Goal: Transaction & Acquisition: Purchase product/service

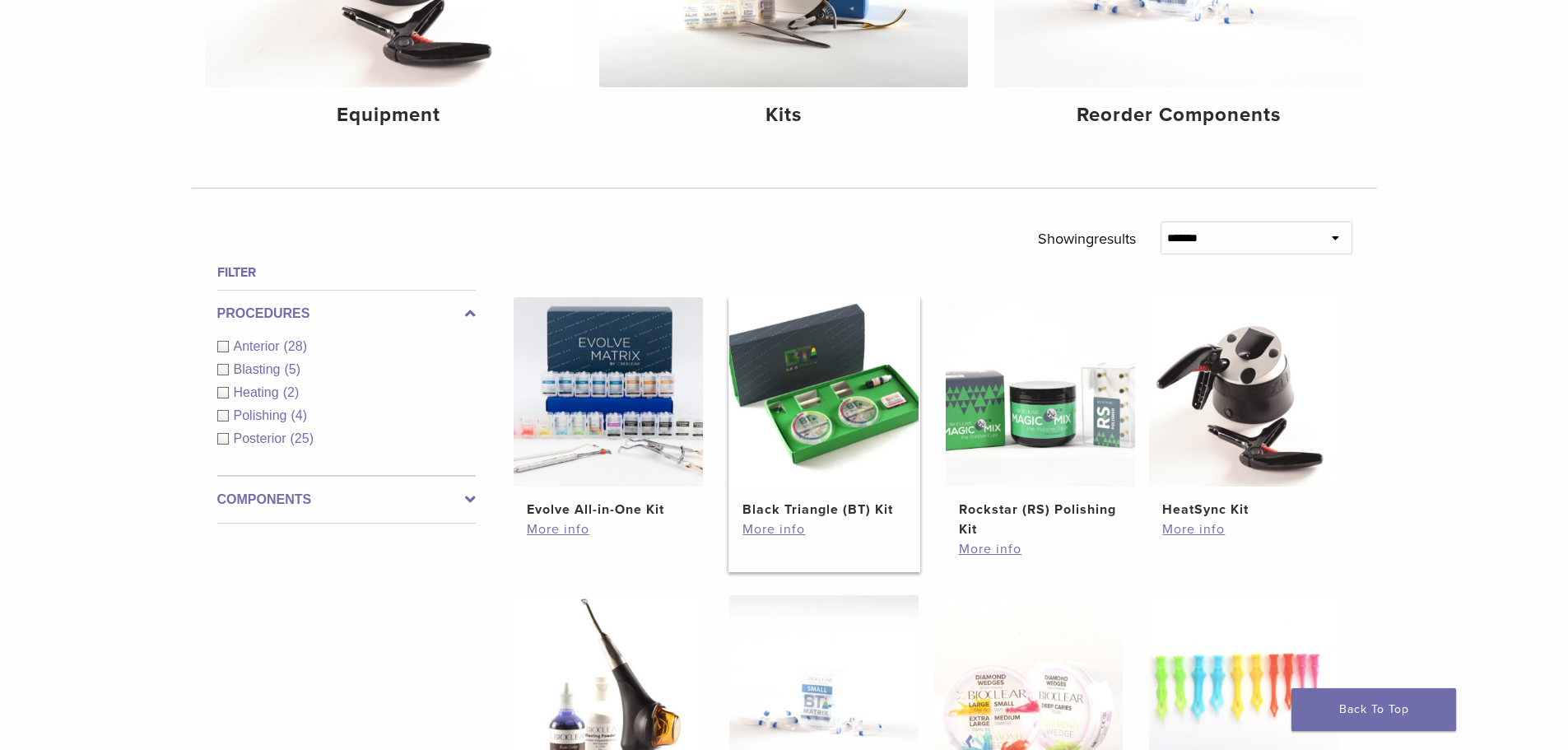
scroll to position [412, 0]
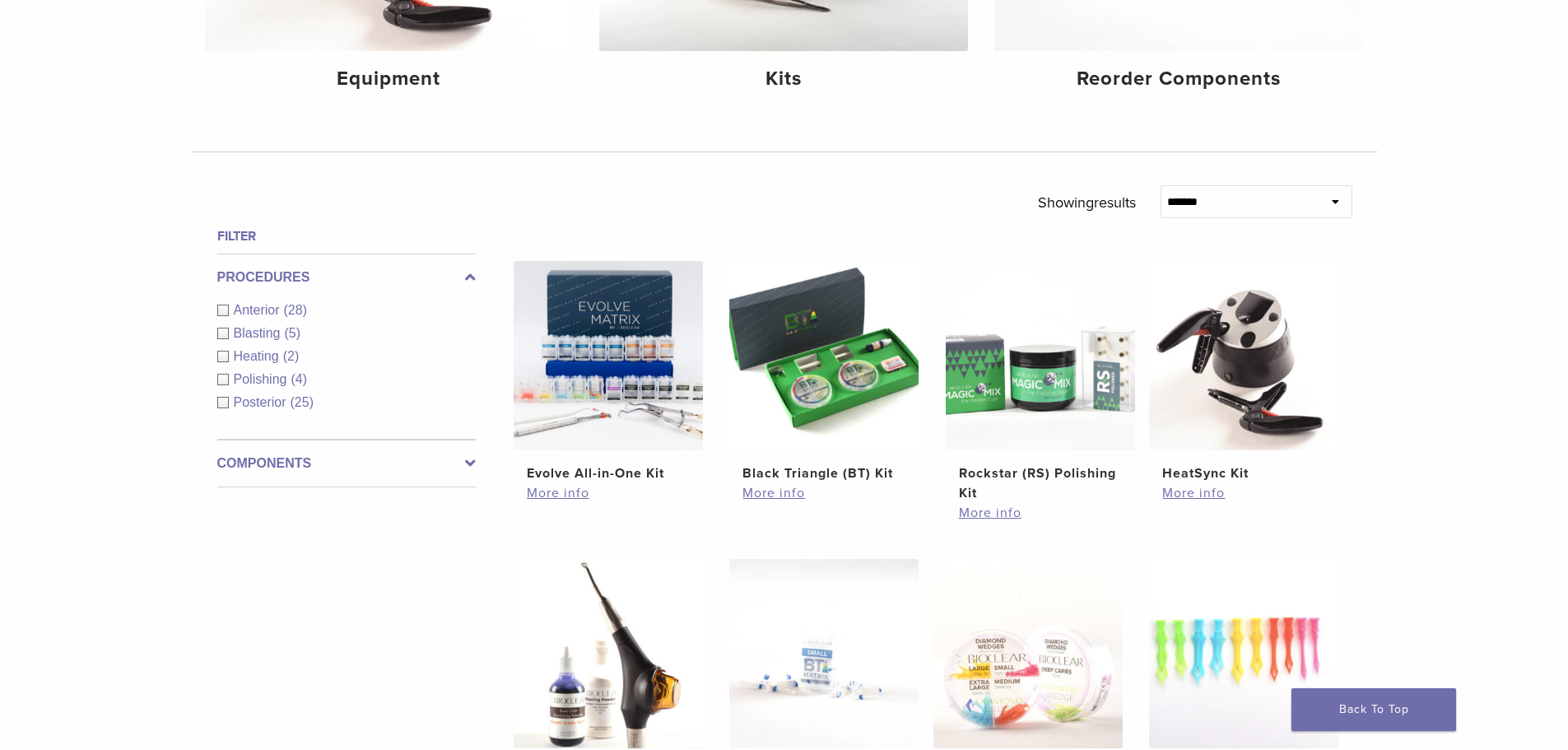
click at [223, 312] on div "Anterior (28)" at bounding box center [346, 310] width 259 height 20
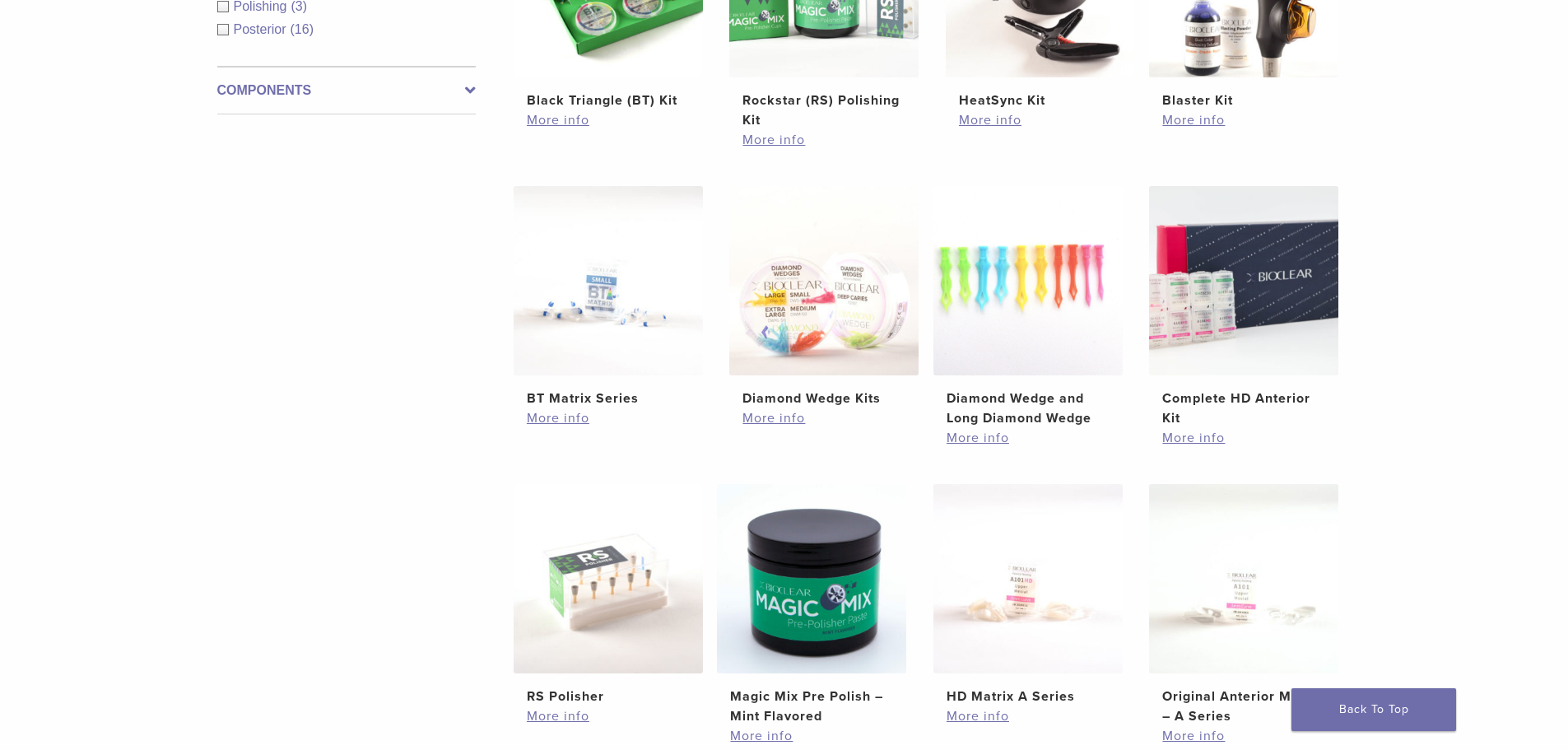
scroll to position [823, 0]
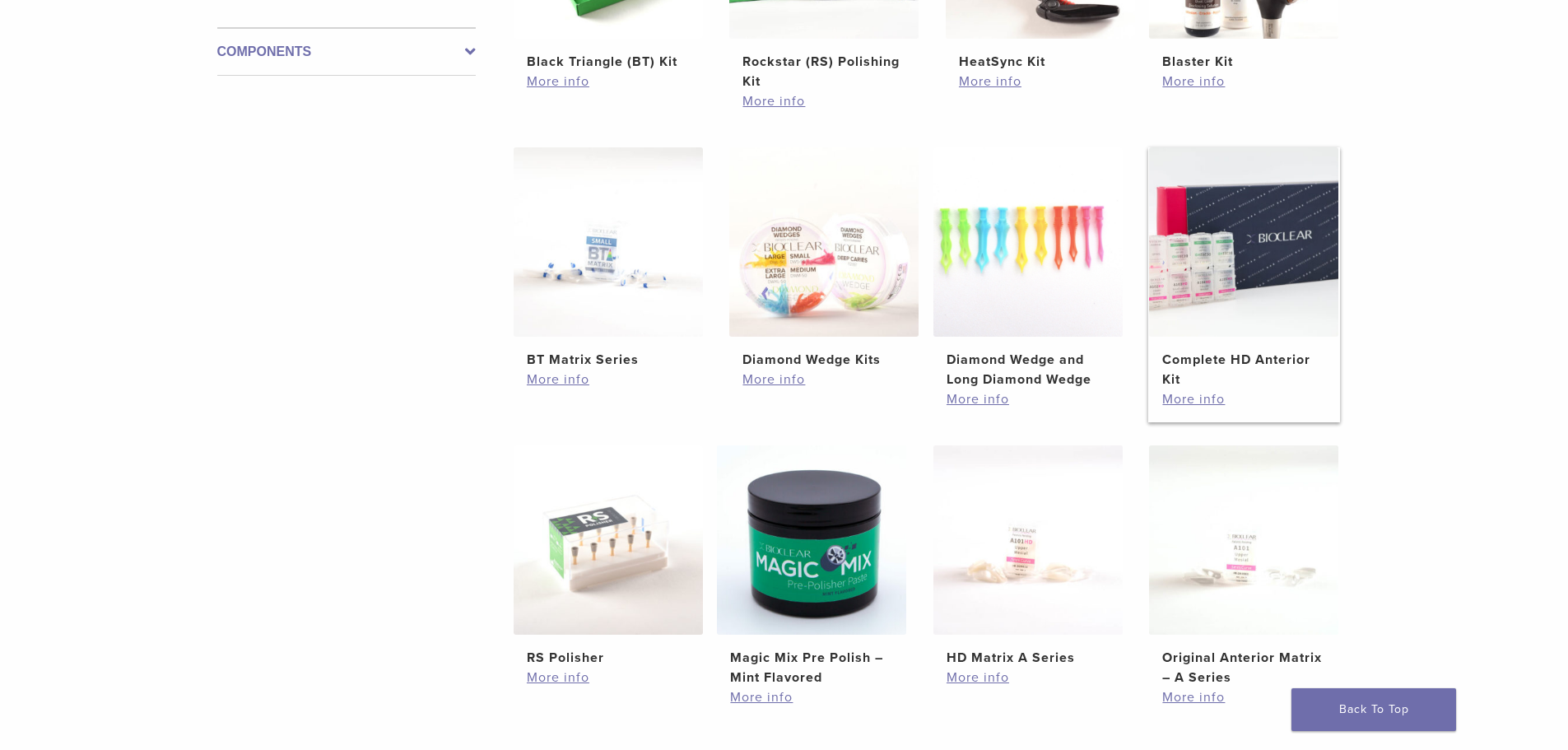
click at [1235, 355] on h2 "Complete HD Anterior Kit" at bounding box center [1244, 370] width 163 height 40
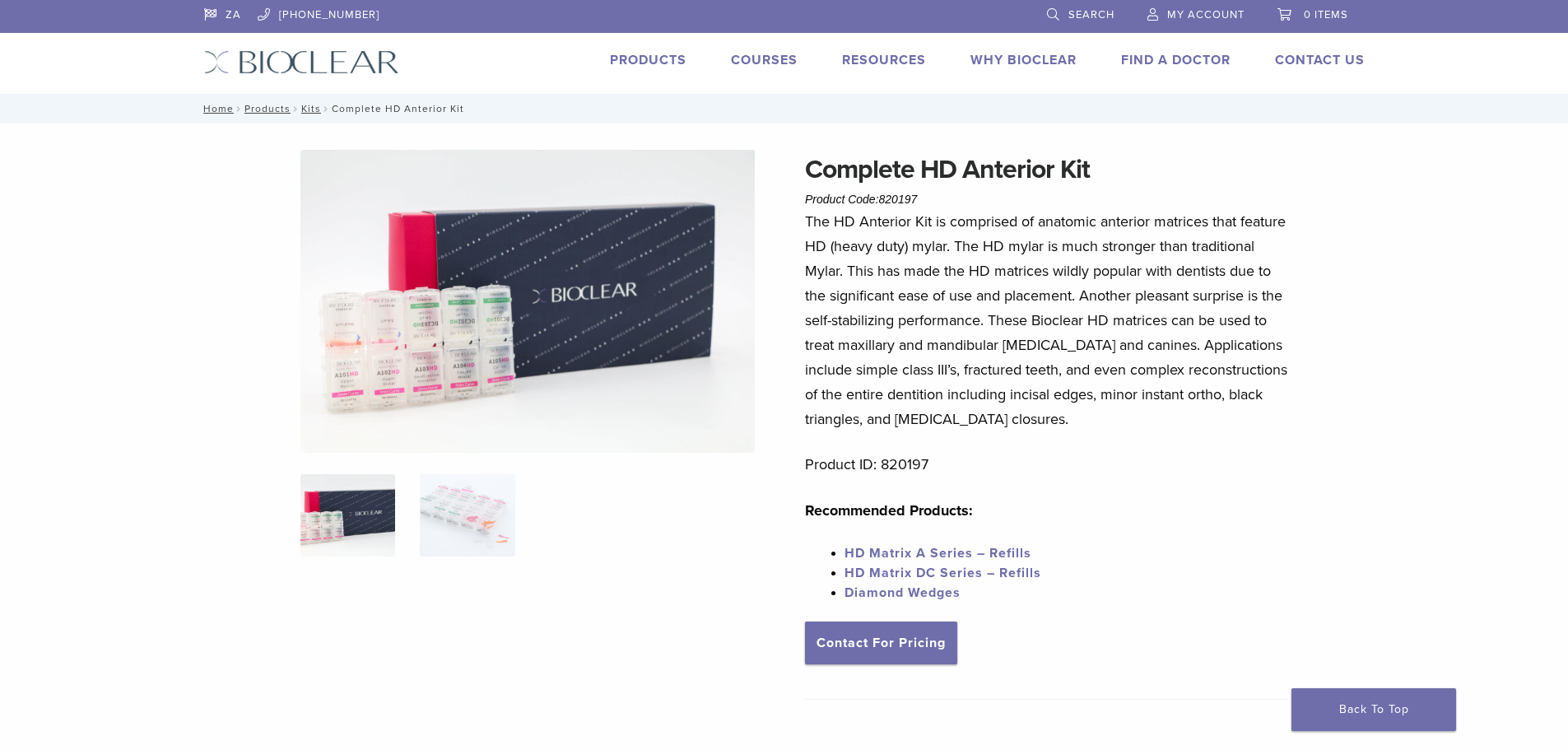
click at [638, 62] on link "Products" at bounding box center [648, 60] width 77 height 16
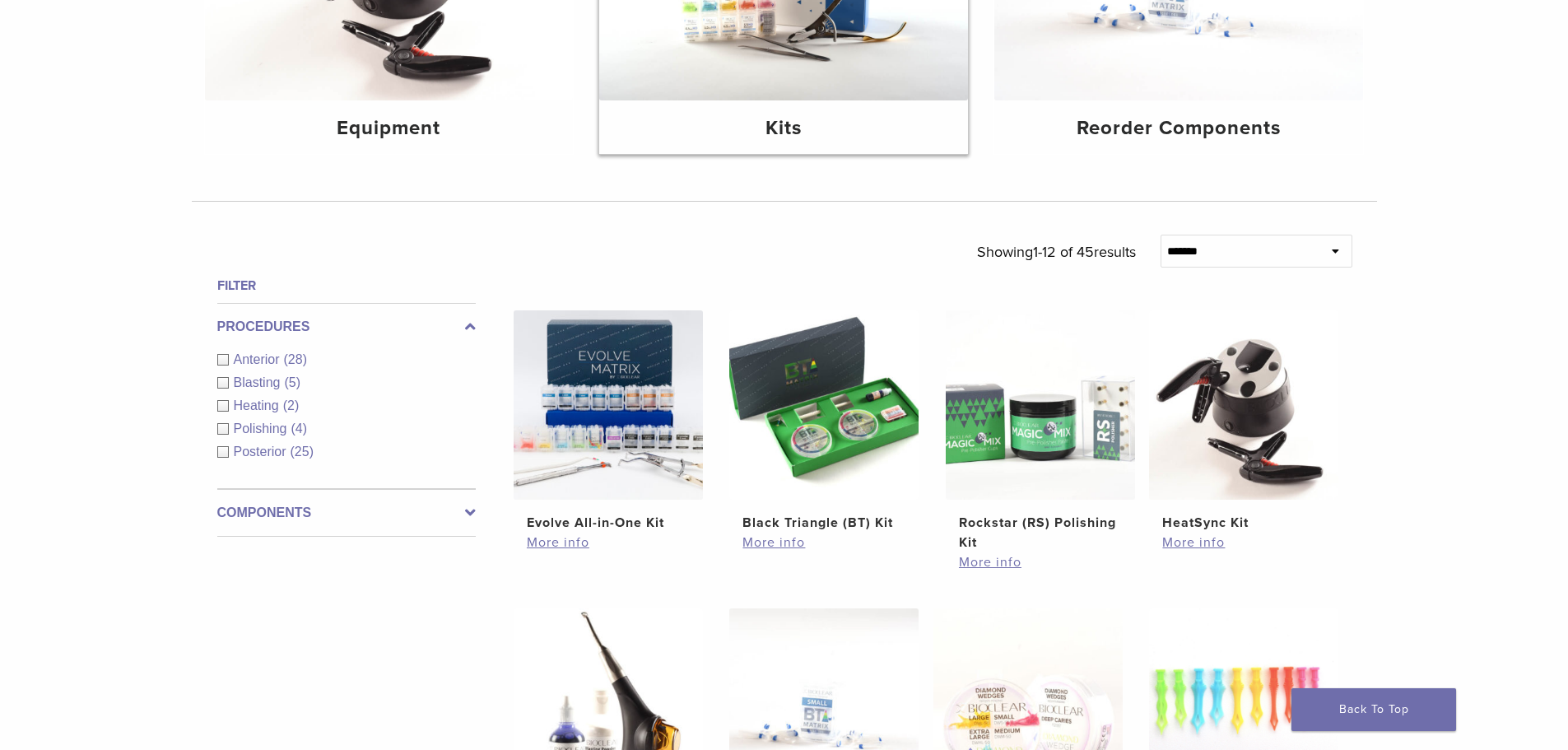
scroll to position [412, 0]
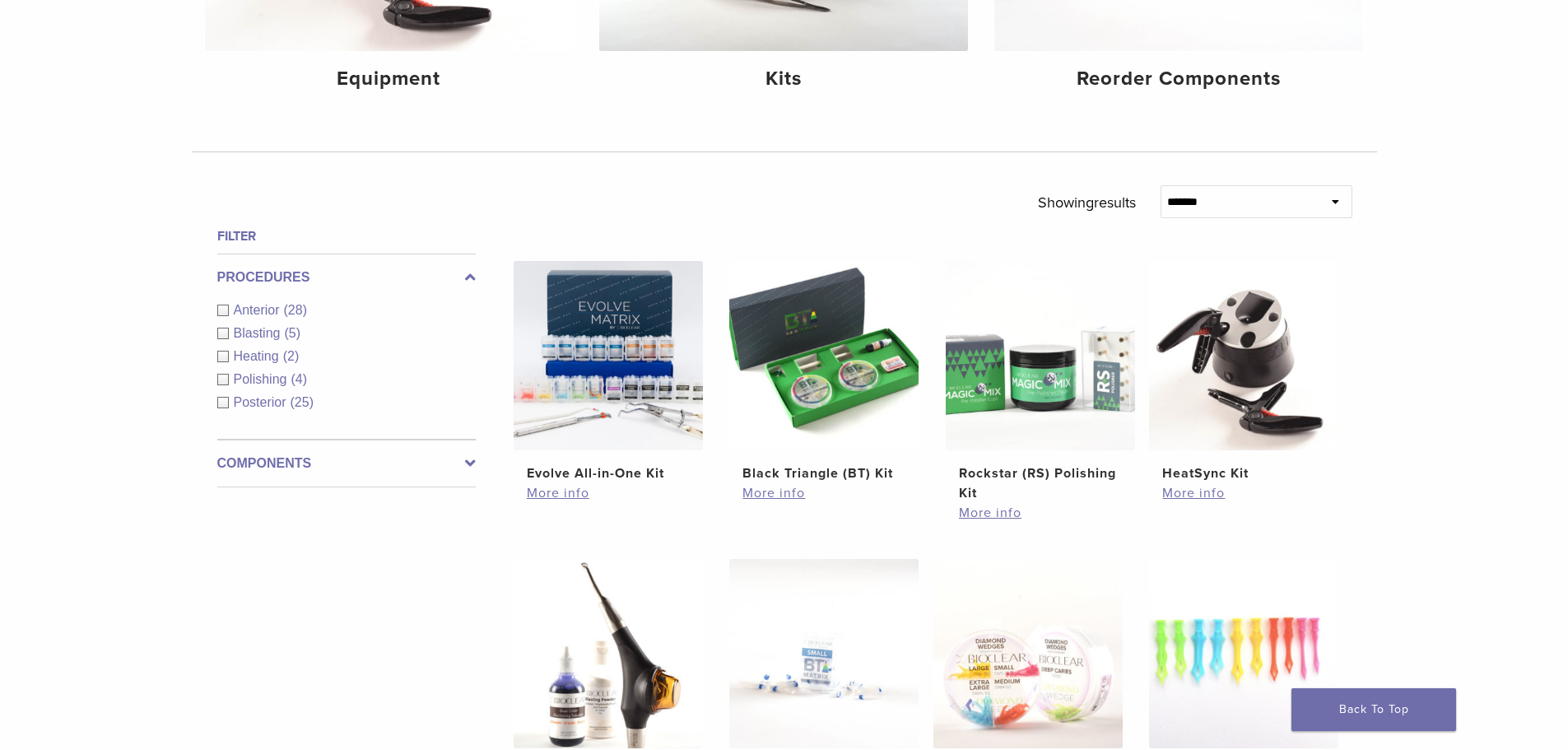
click at [243, 306] on span "Anterior" at bounding box center [259, 310] width 50 height 14
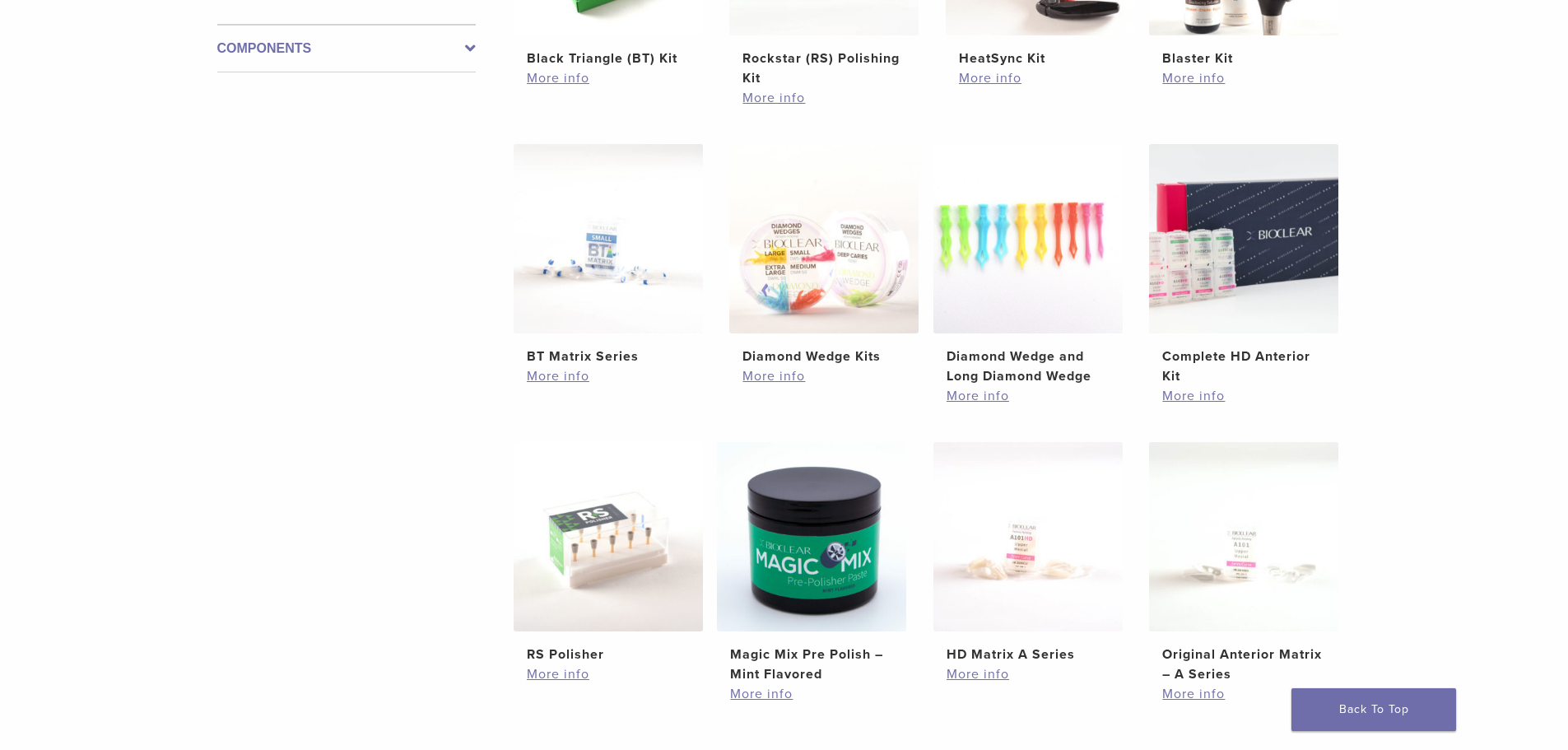
scroll to position [823, 0]
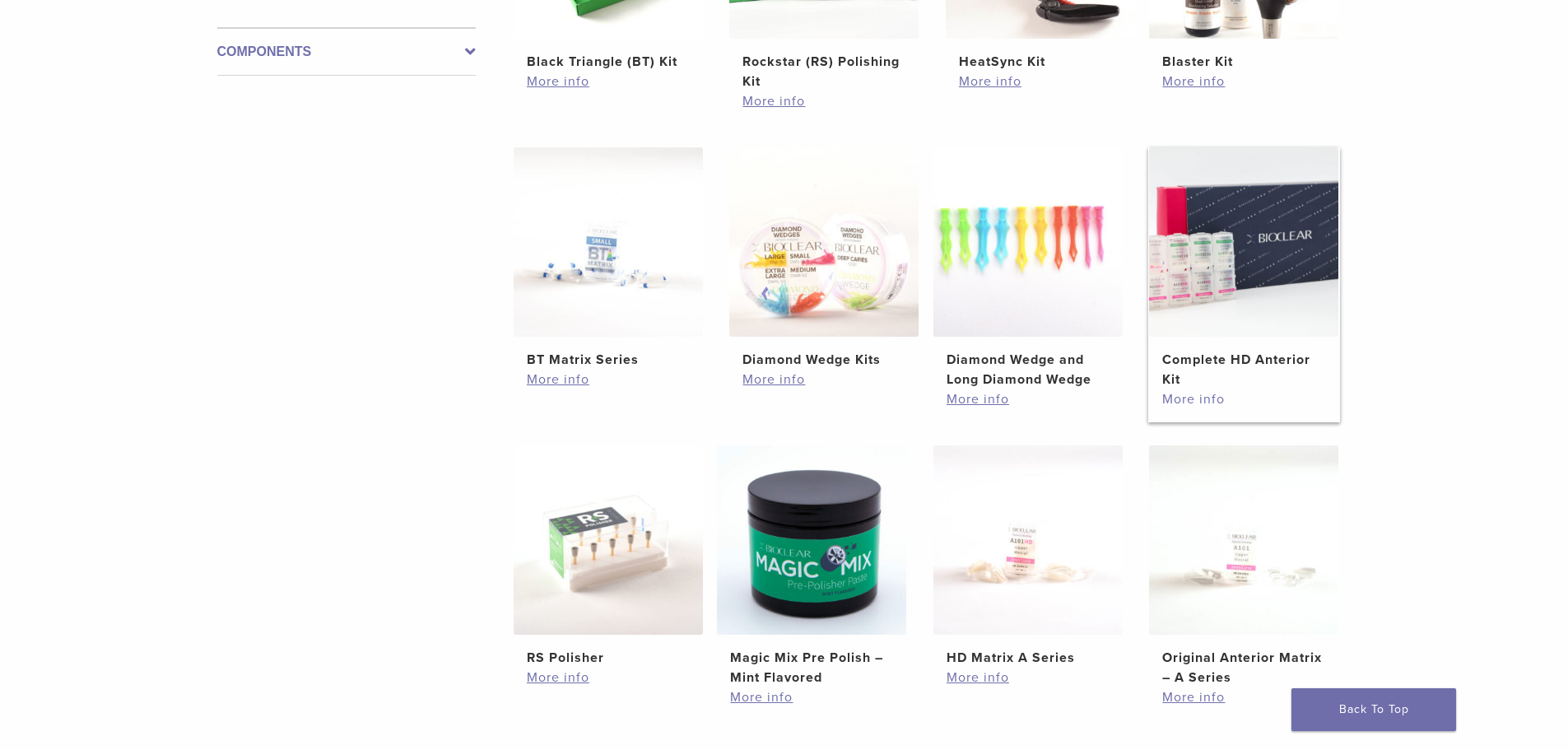
click at [1206, 396] on link "More info" at bounding box center [1244, 399] width 163 height 20
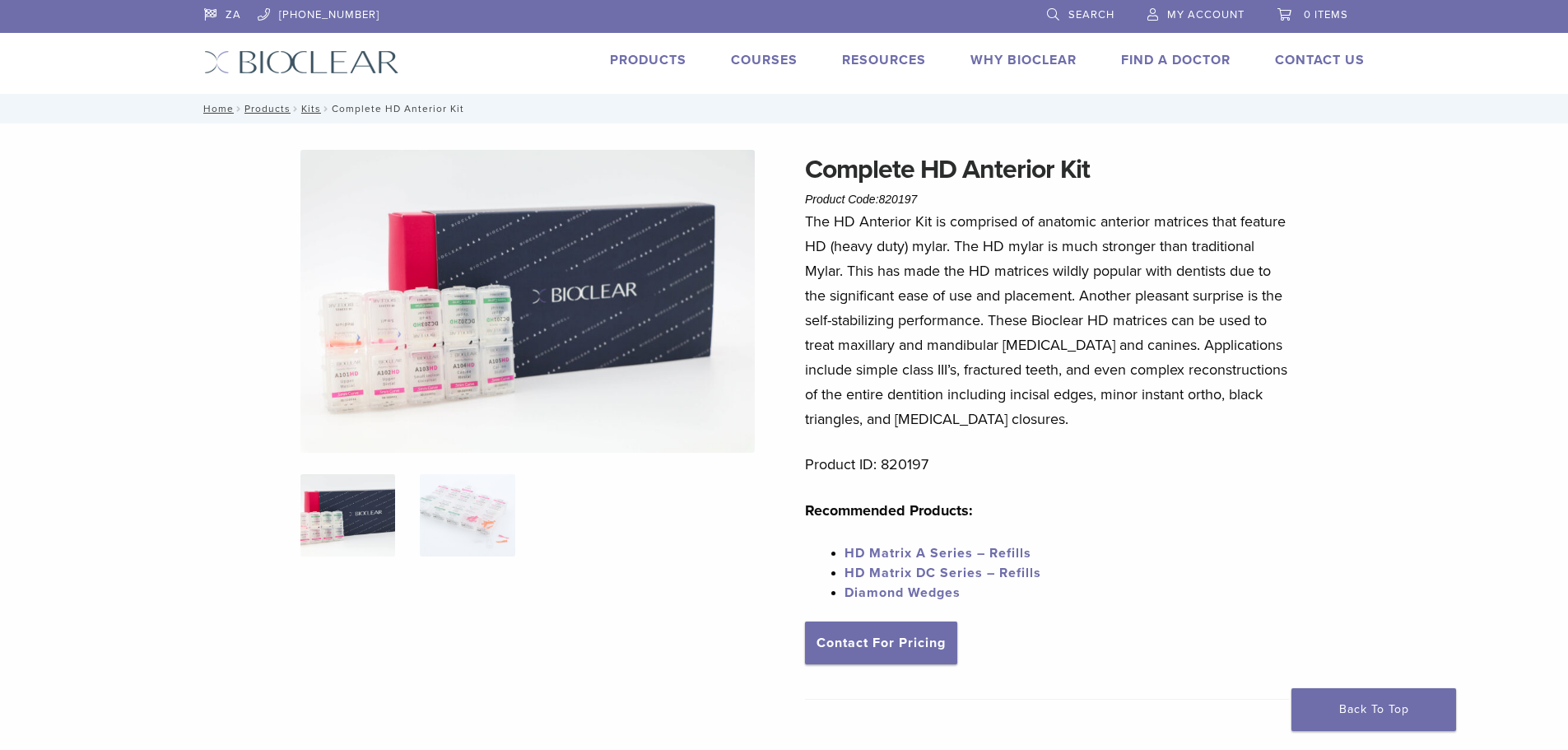
click at [1226, 14] on span "My Account" at bounding box center [1206, 14] width 77 height 14
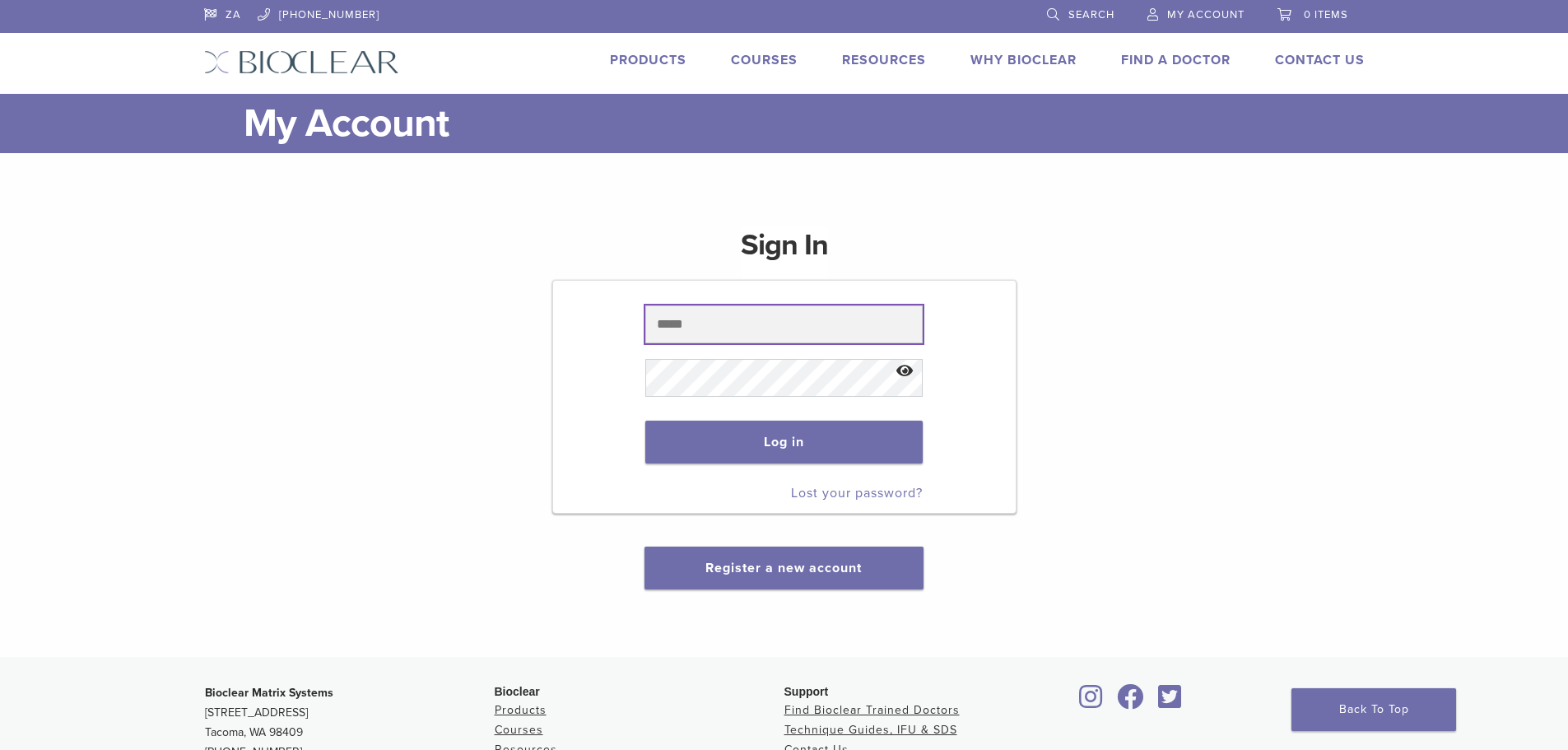
click at [679, 325] on input "text" at bounding box center [784, 325] width 278 height 38
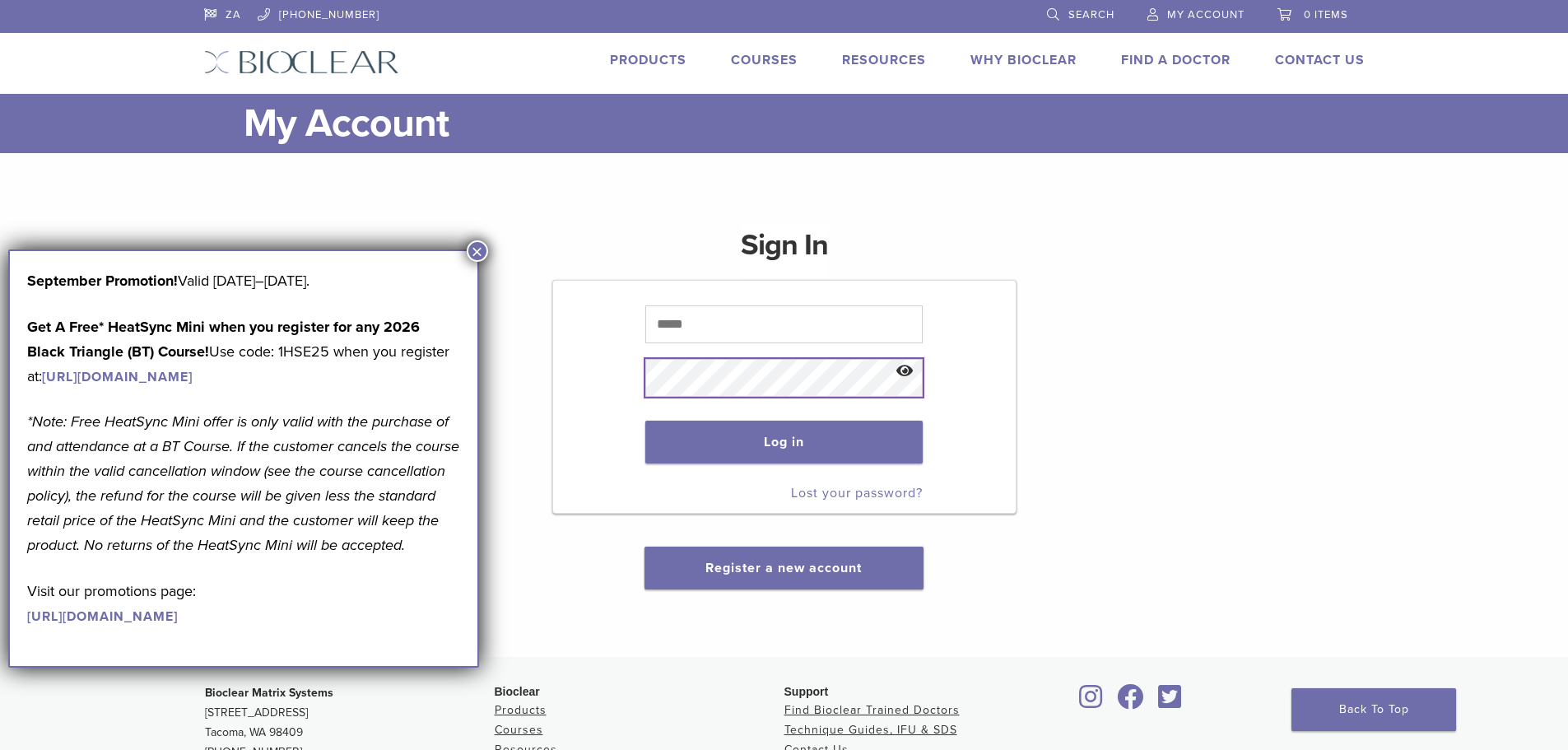
click at [645, 421] on button "Log in" at bounding box center [784, 442] width 278 height 42
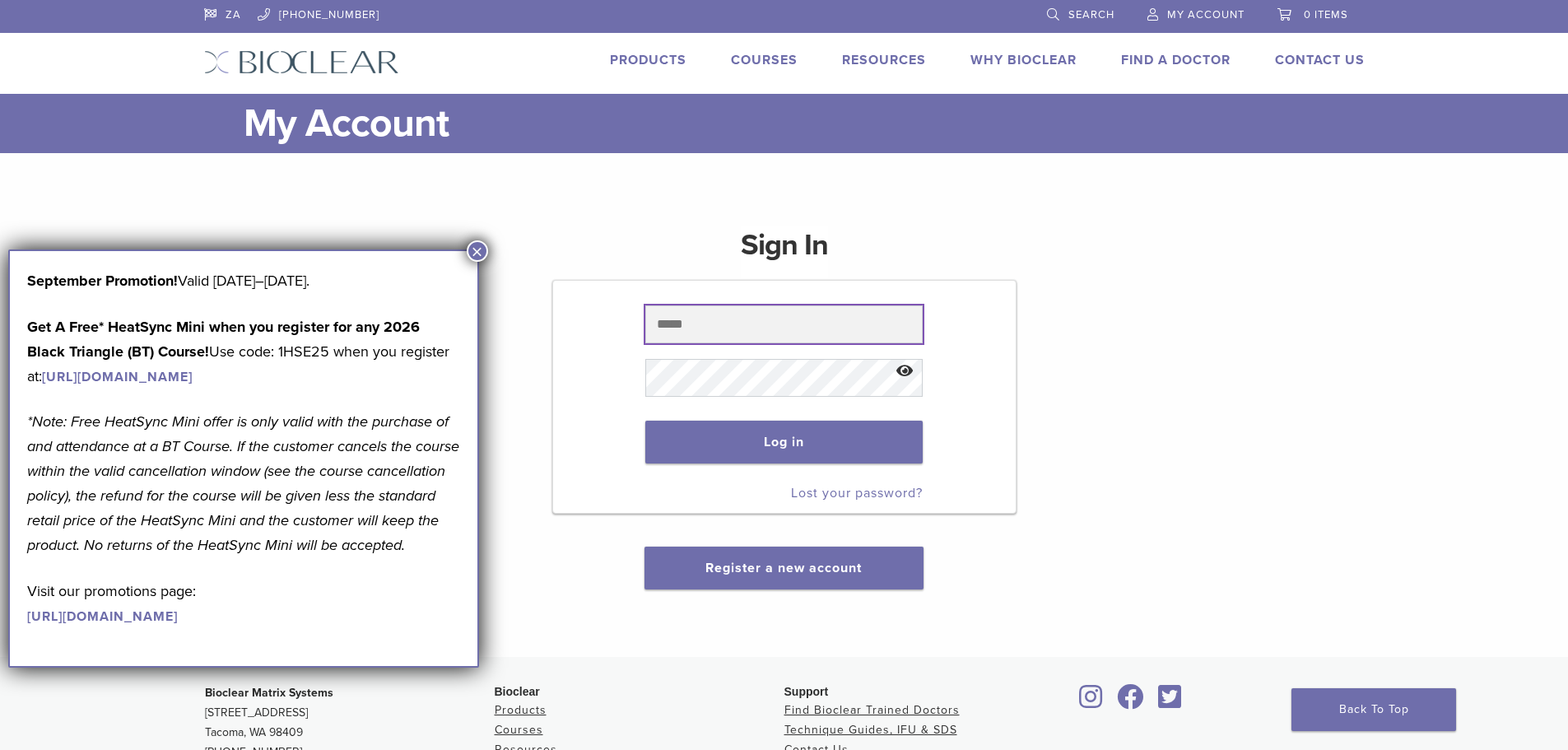
click at [694, 330] on input "text" at bounding box center [784, 325] width 278 height 38
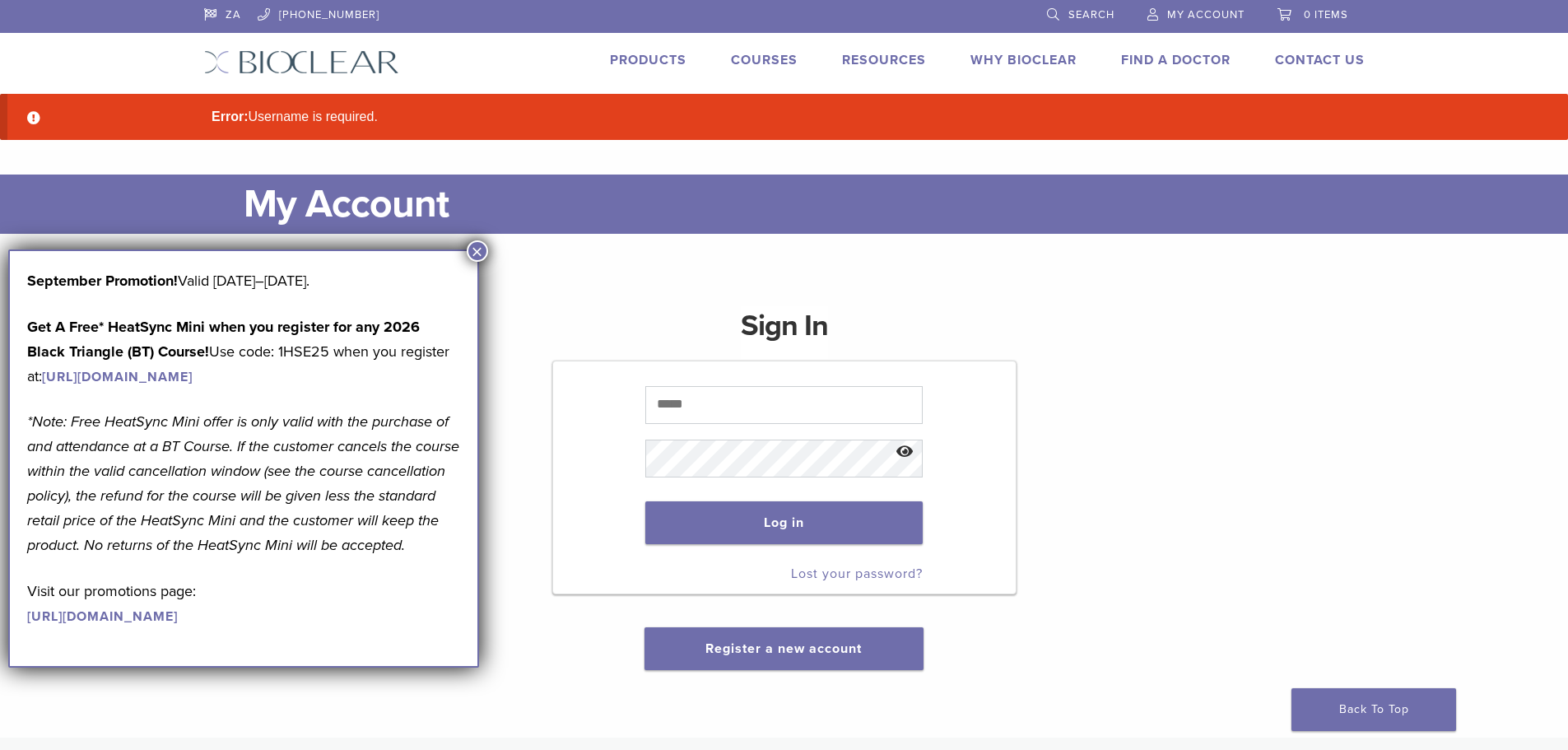
click at [1295, 414] on div "Sign In Log in Lost your password? Register a new account" at bounding box center [785, 479] width 1161 height 384
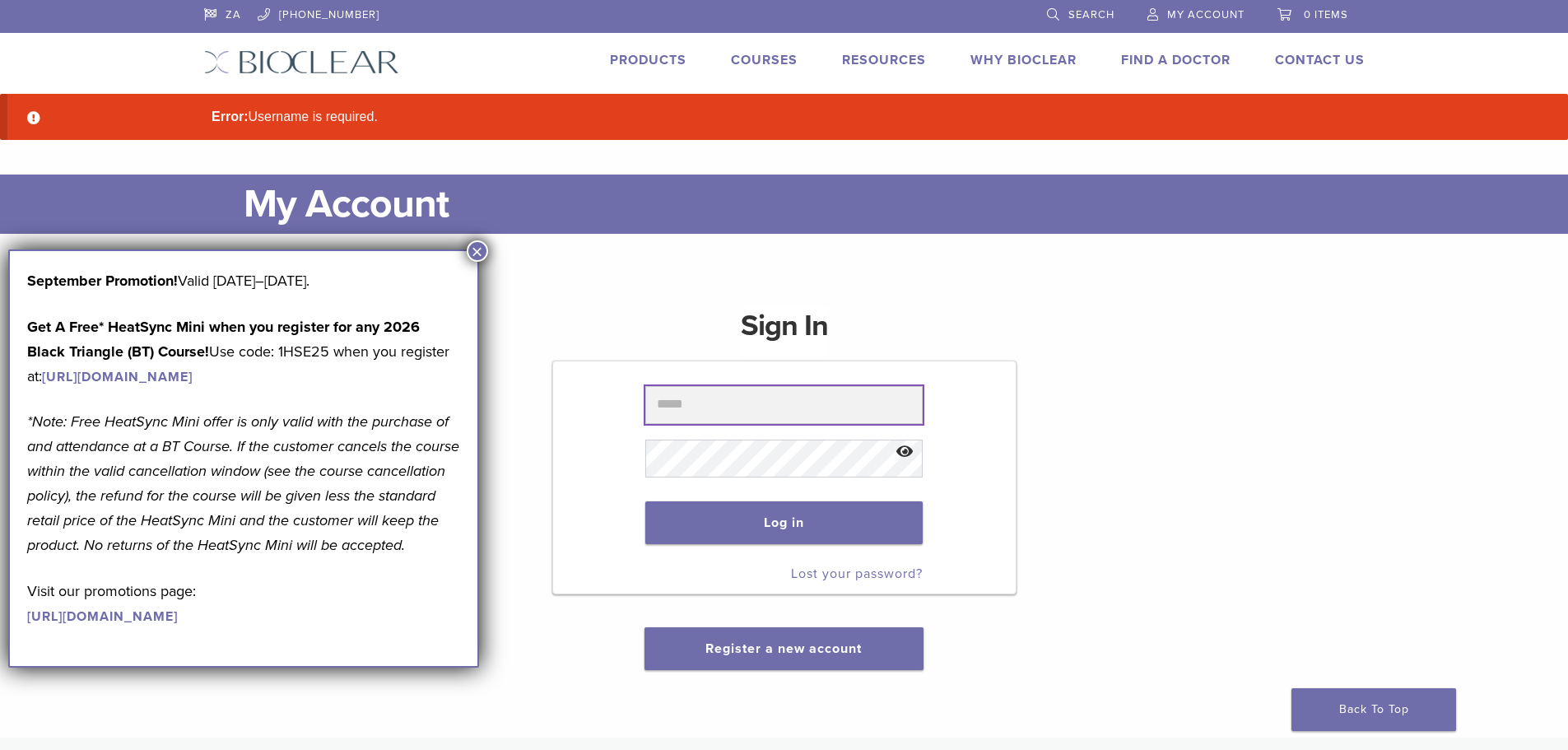
click at [697, 407] on input "text" at bounding box center [784, 405] width 278 height 38
type input "**********"
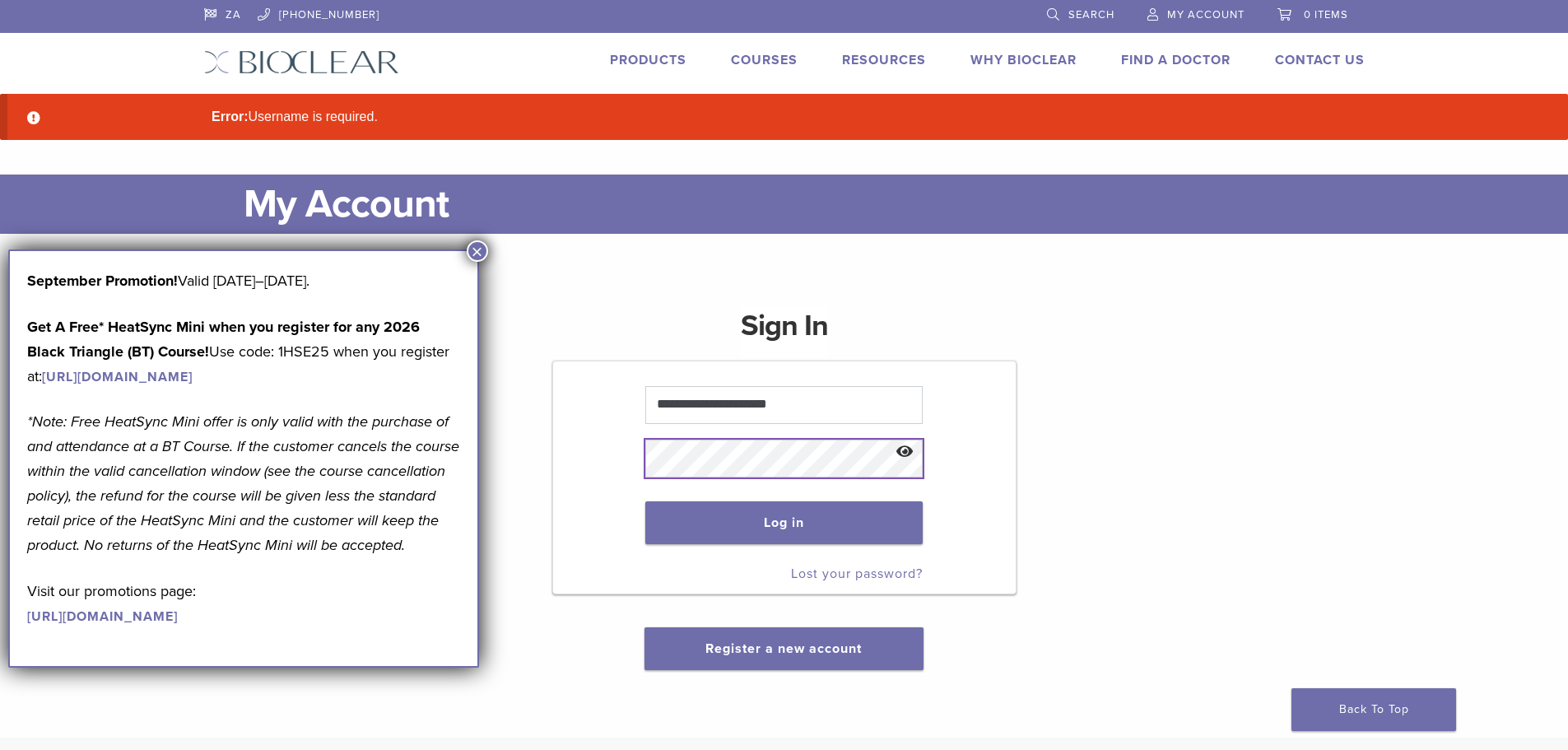
click at [645, 501] on button "Log in" at bounding box center [784, 522] width 278 height 42
click at [479, 248] on button "×" at bounding box center [478, 252] width 22 height 22
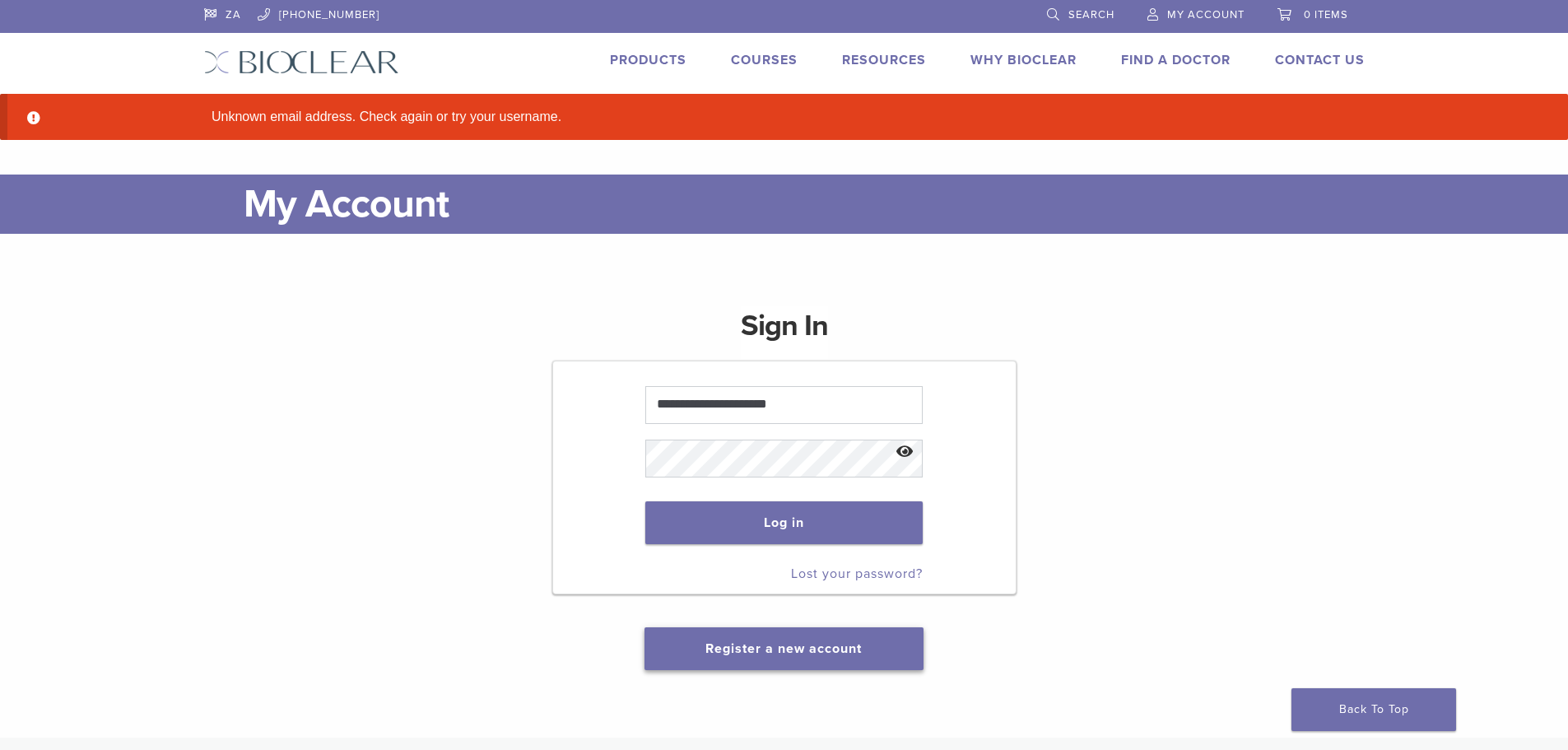
click at [807, 641] on link "Register a new account" at bounding box center [784, 649] width 157 height 16
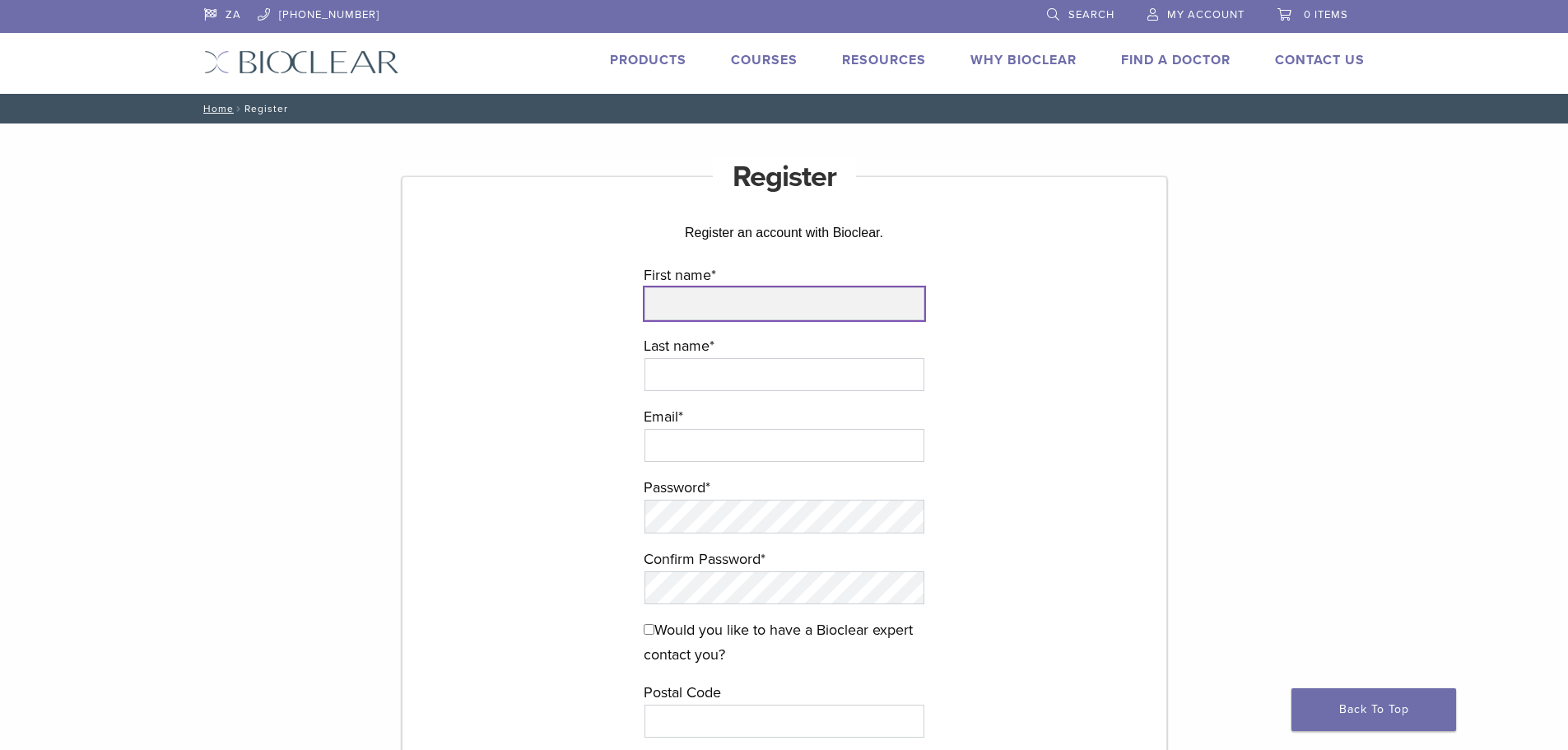
click at [686, 303] on input "First name *" at bounding box center [784, 304] width 280 height 33
type input "******"
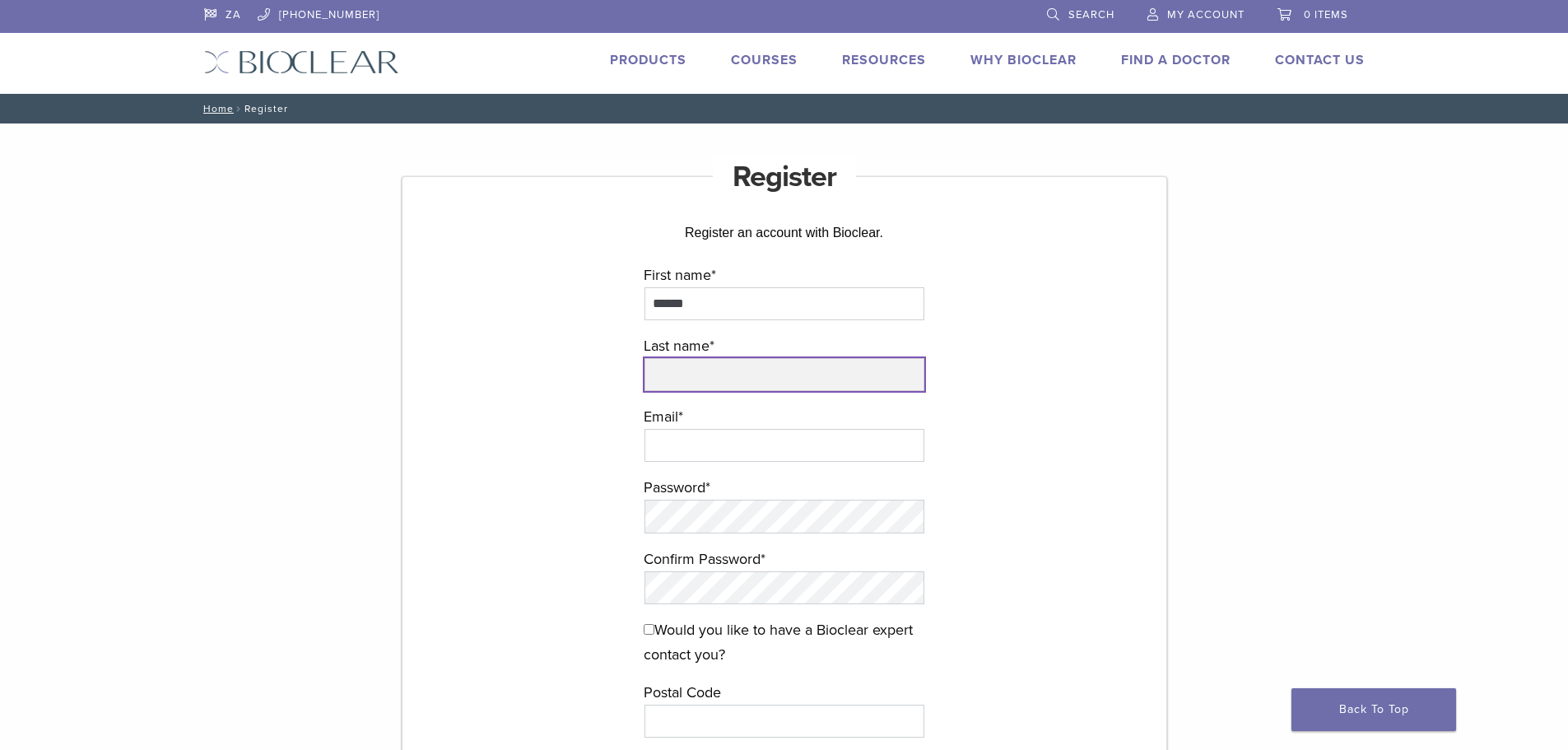
type input "*******"
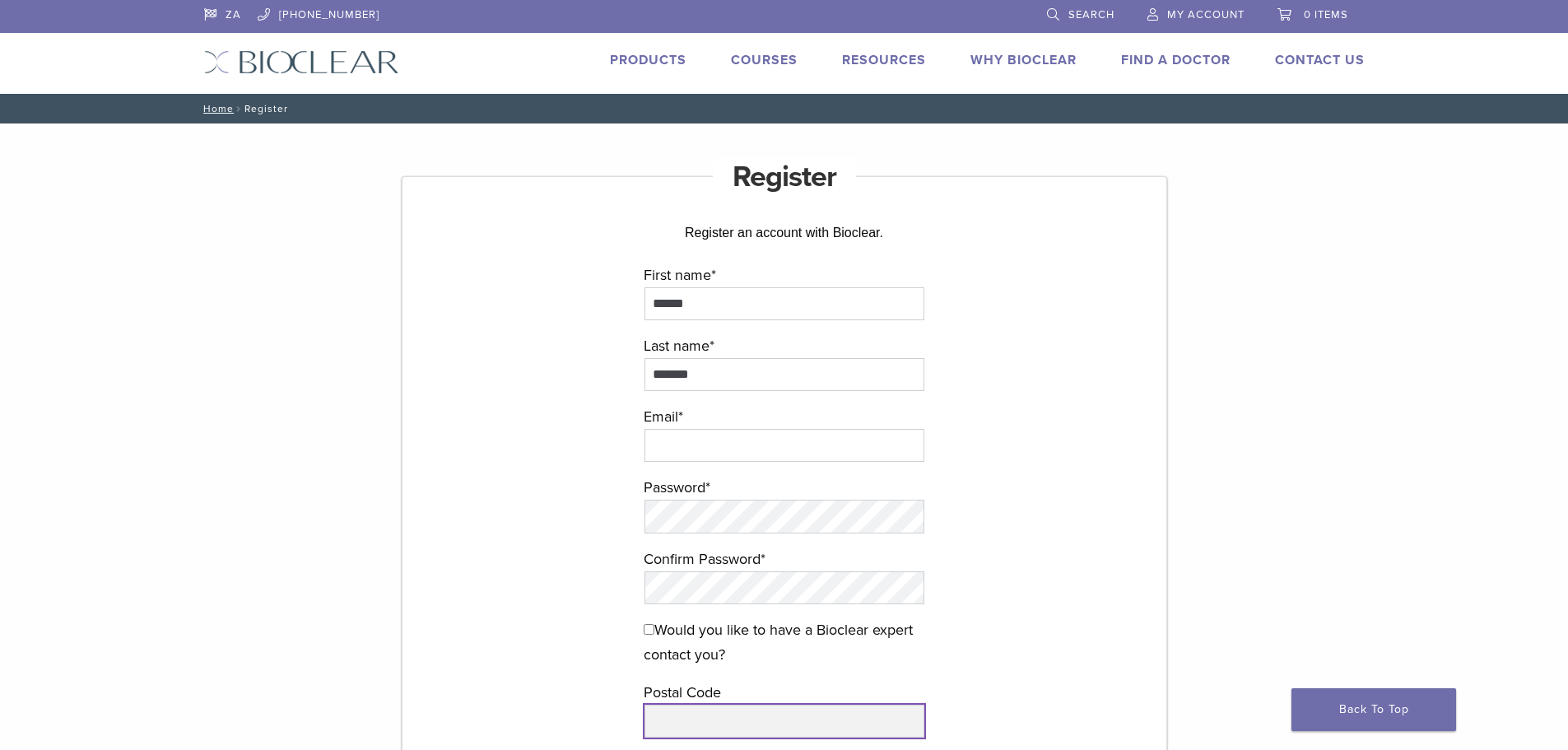
type input "*****"
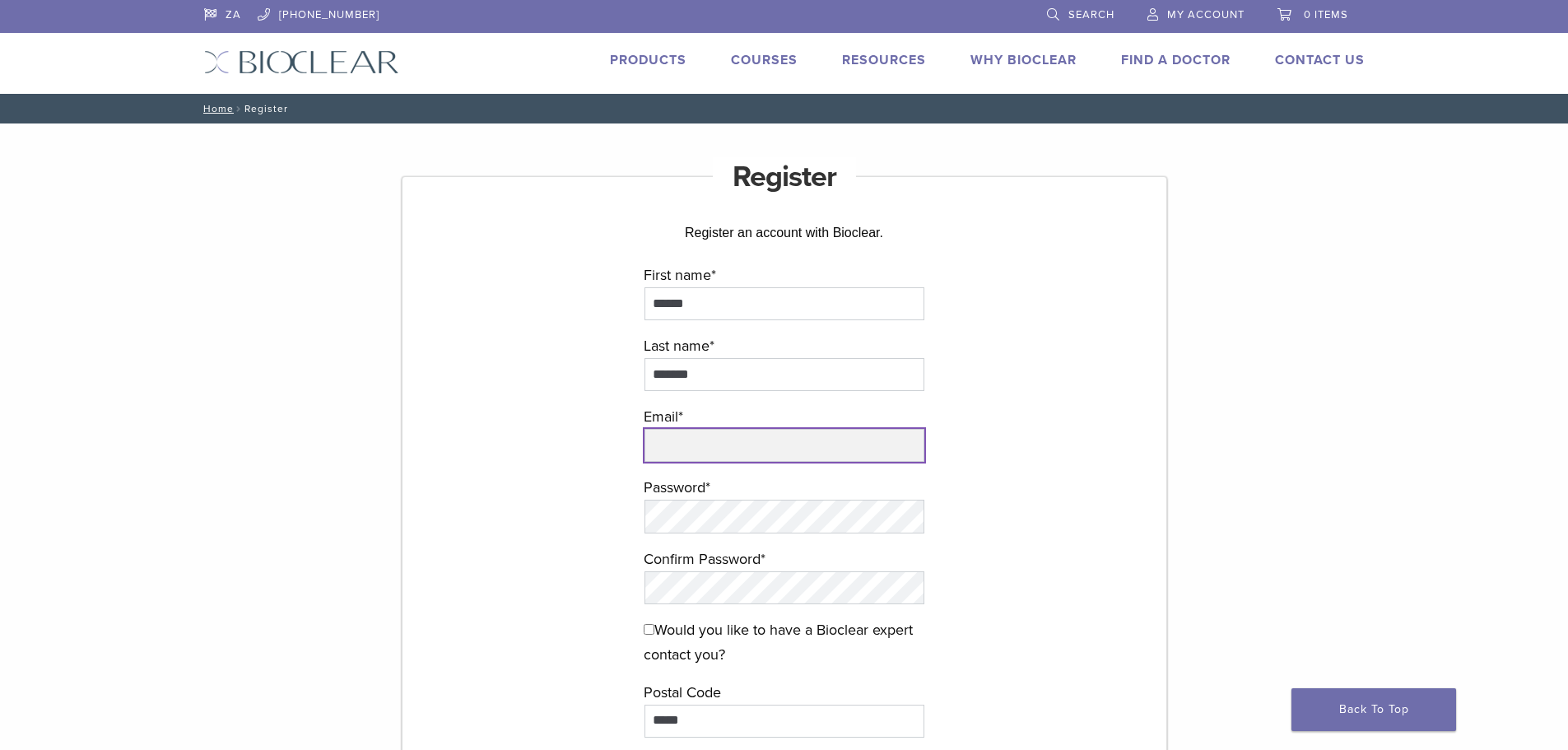
click at [753, 447] on input "email" at bounding box center [784, 445] width 280 height 33
type input "**********"
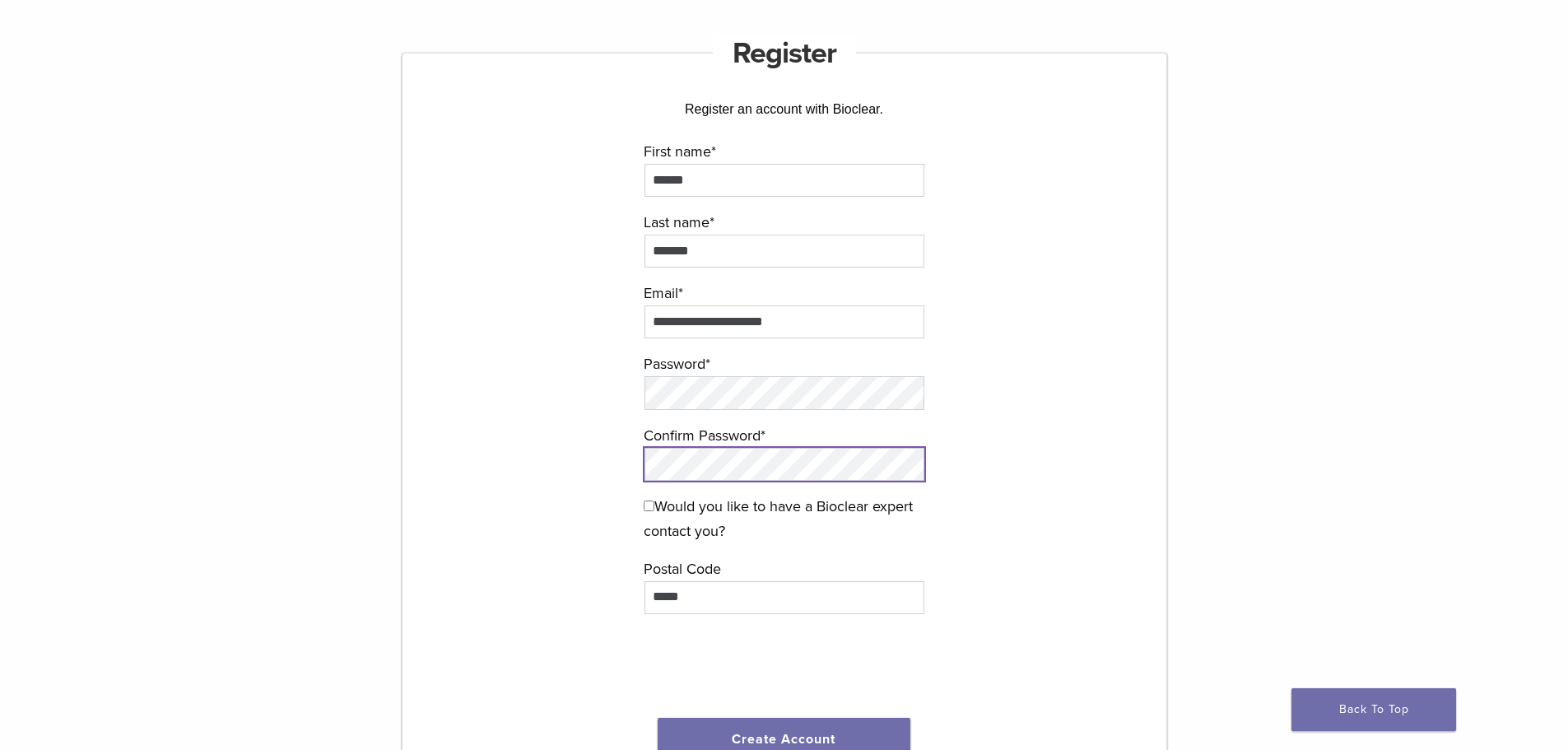
scroll to position [247, 0]
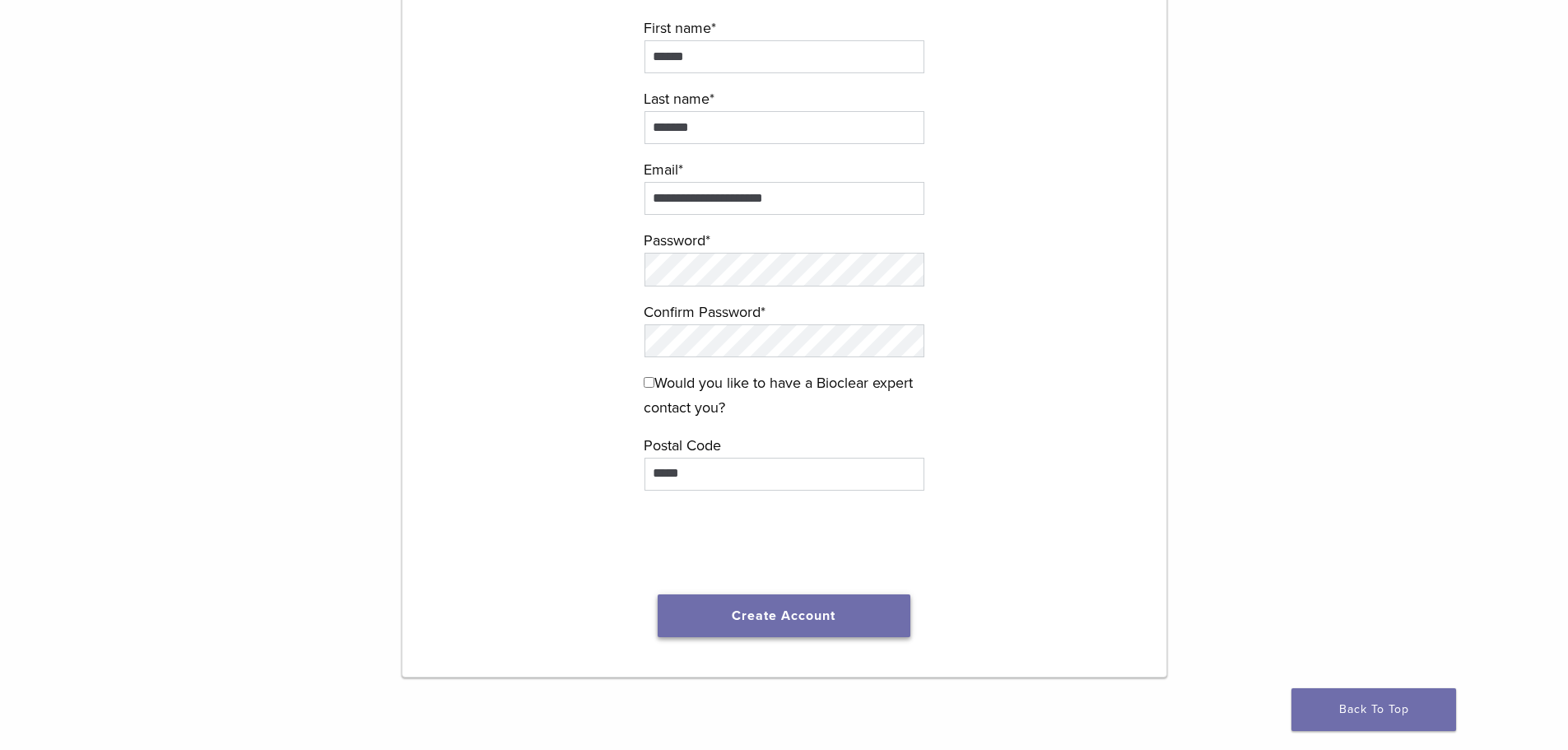
click at [793, 621] on button "Create Account" at bounding box center [784, 615] width 253 height 42
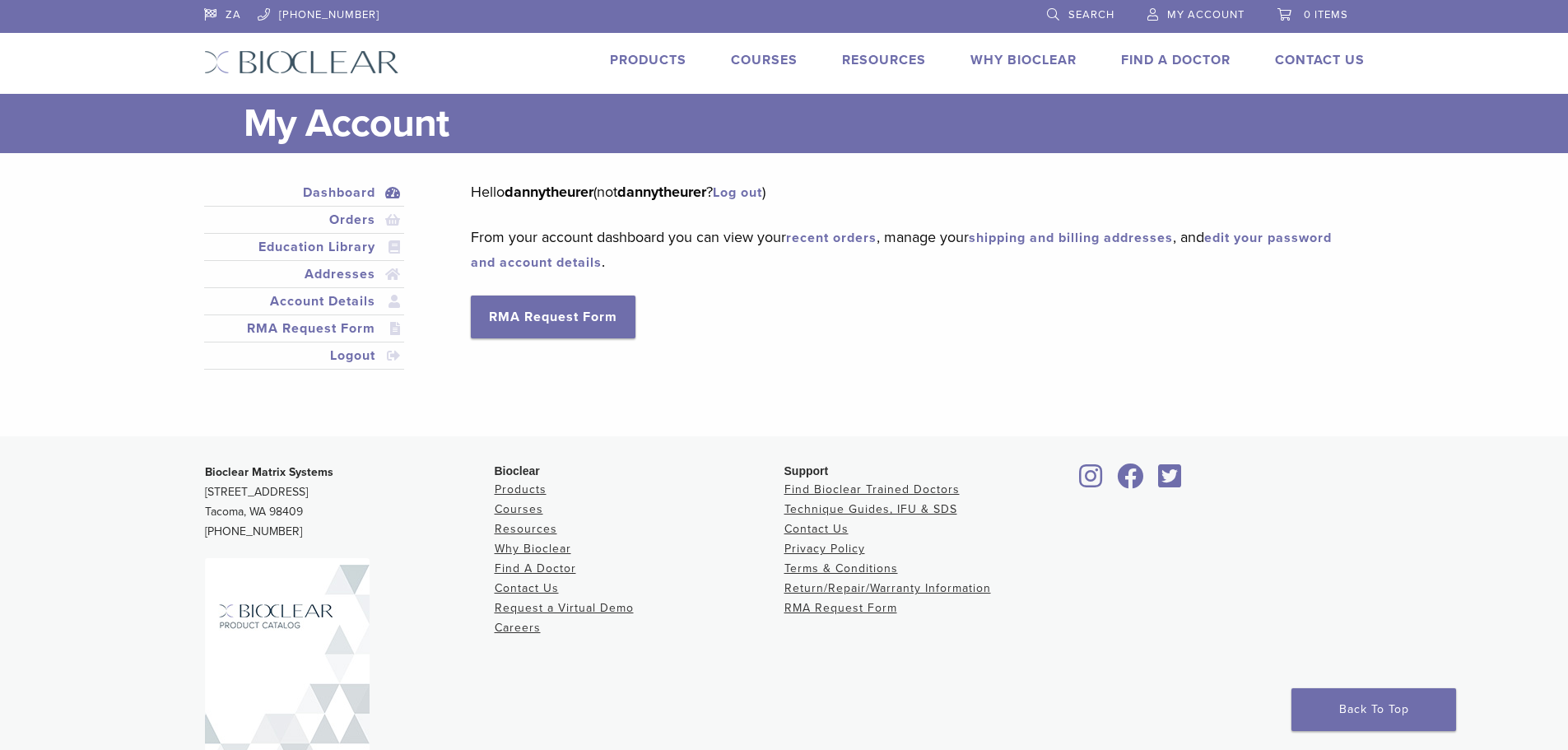
click at [640, 61] on link "Products" at bounding box center [648, 60] width 77 height 16
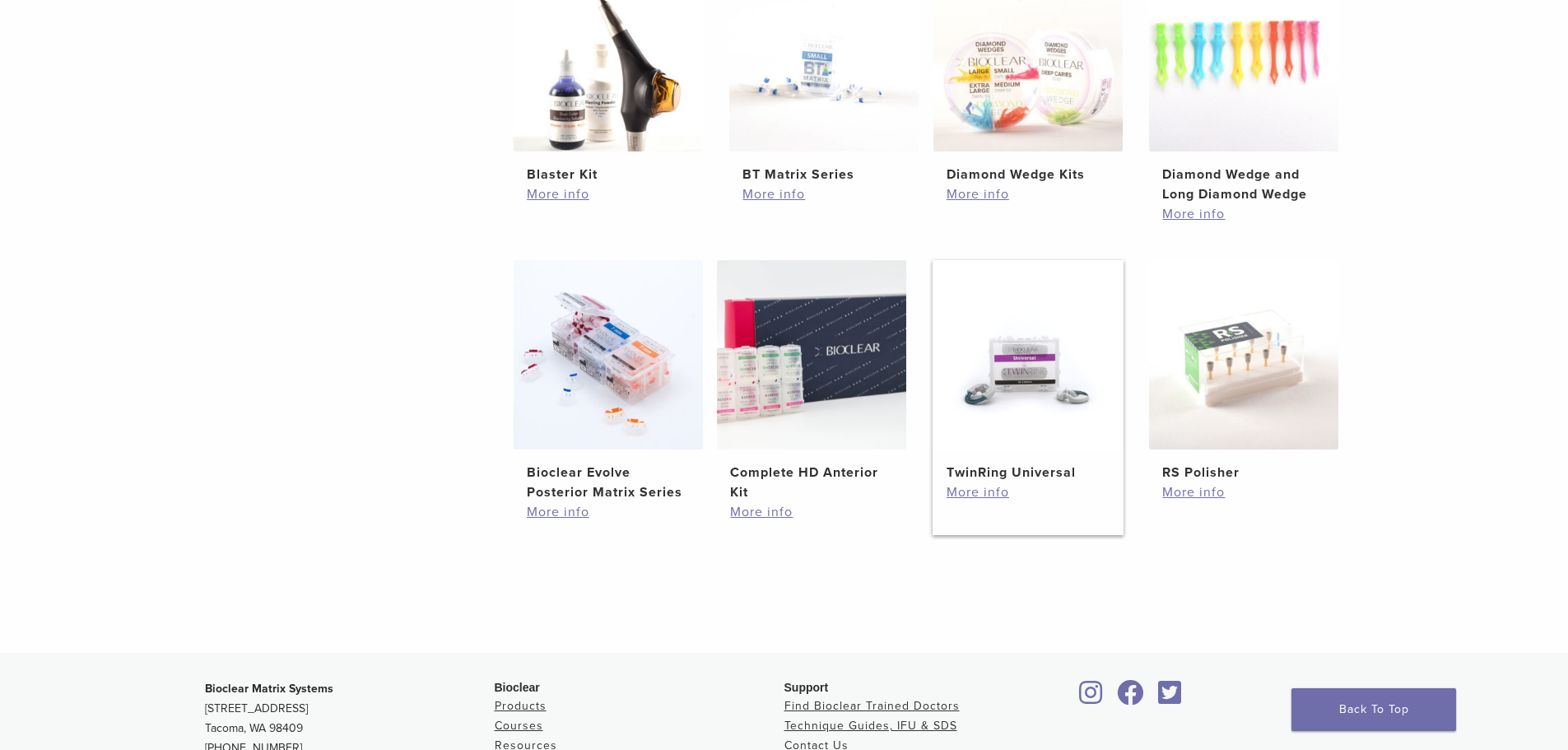
scroll to position [1153, 0]
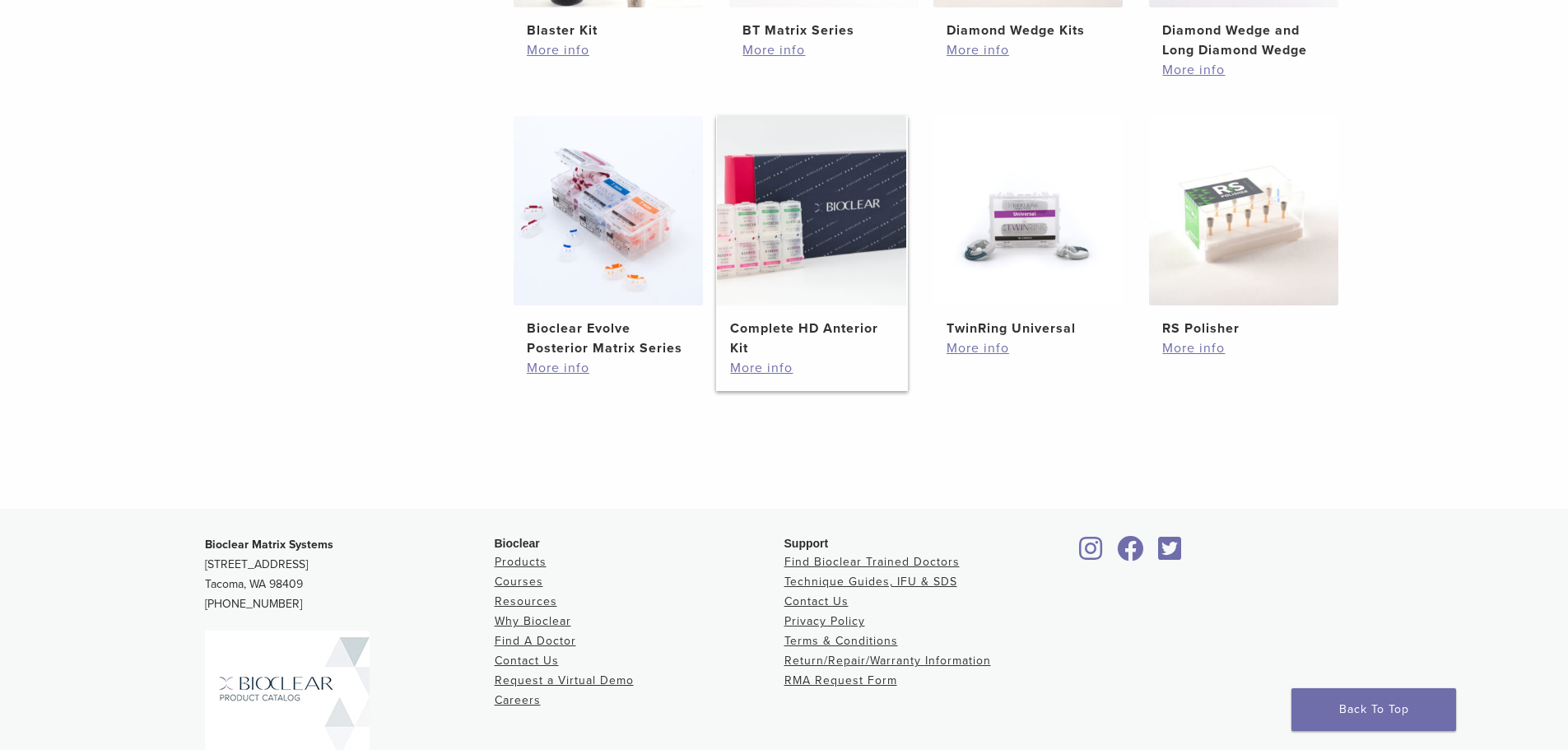
click at [775, 330] on h2 "Complete HD Anterior Kit" at bounding box center [811, 338] width 163 height 40
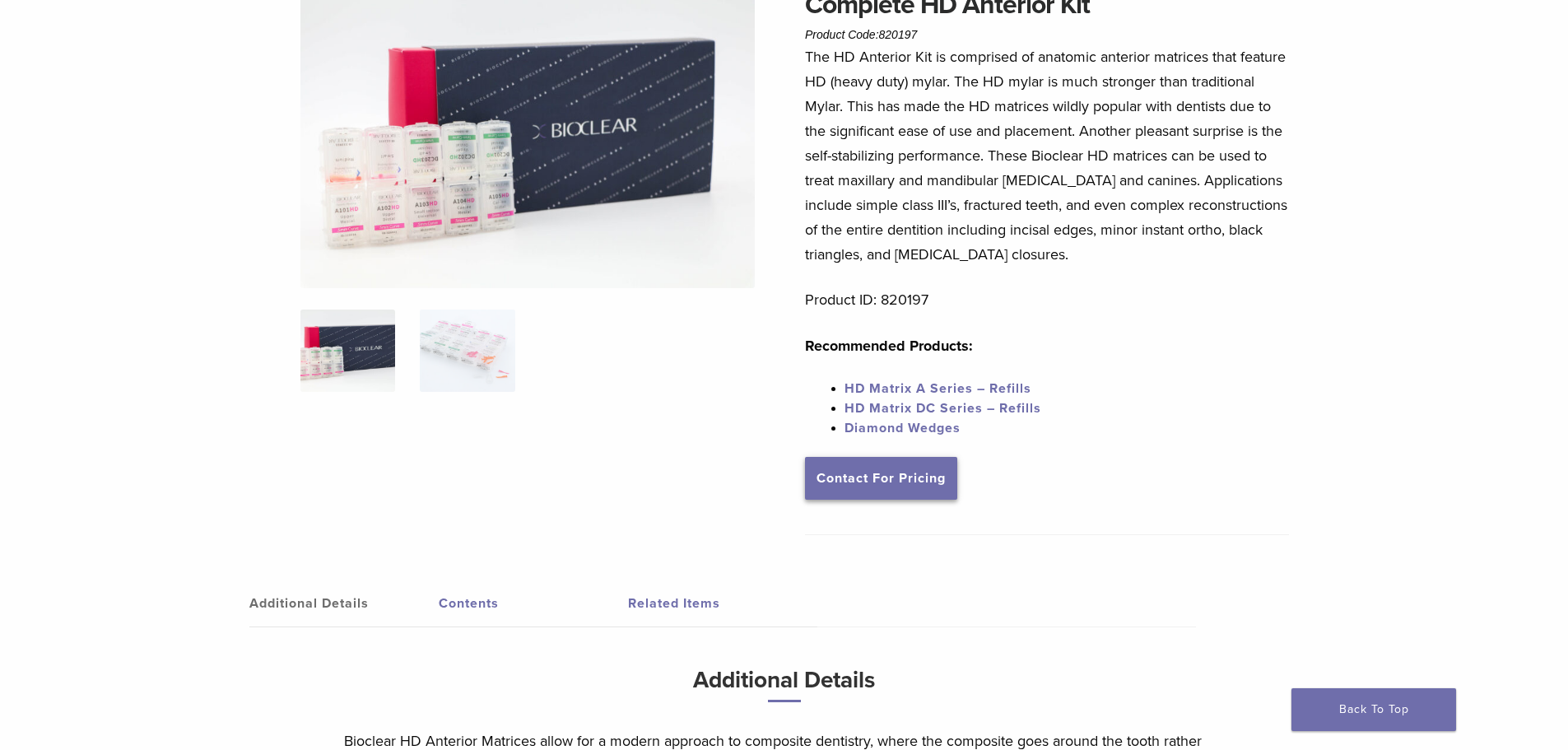
scroll to position [247, 0]
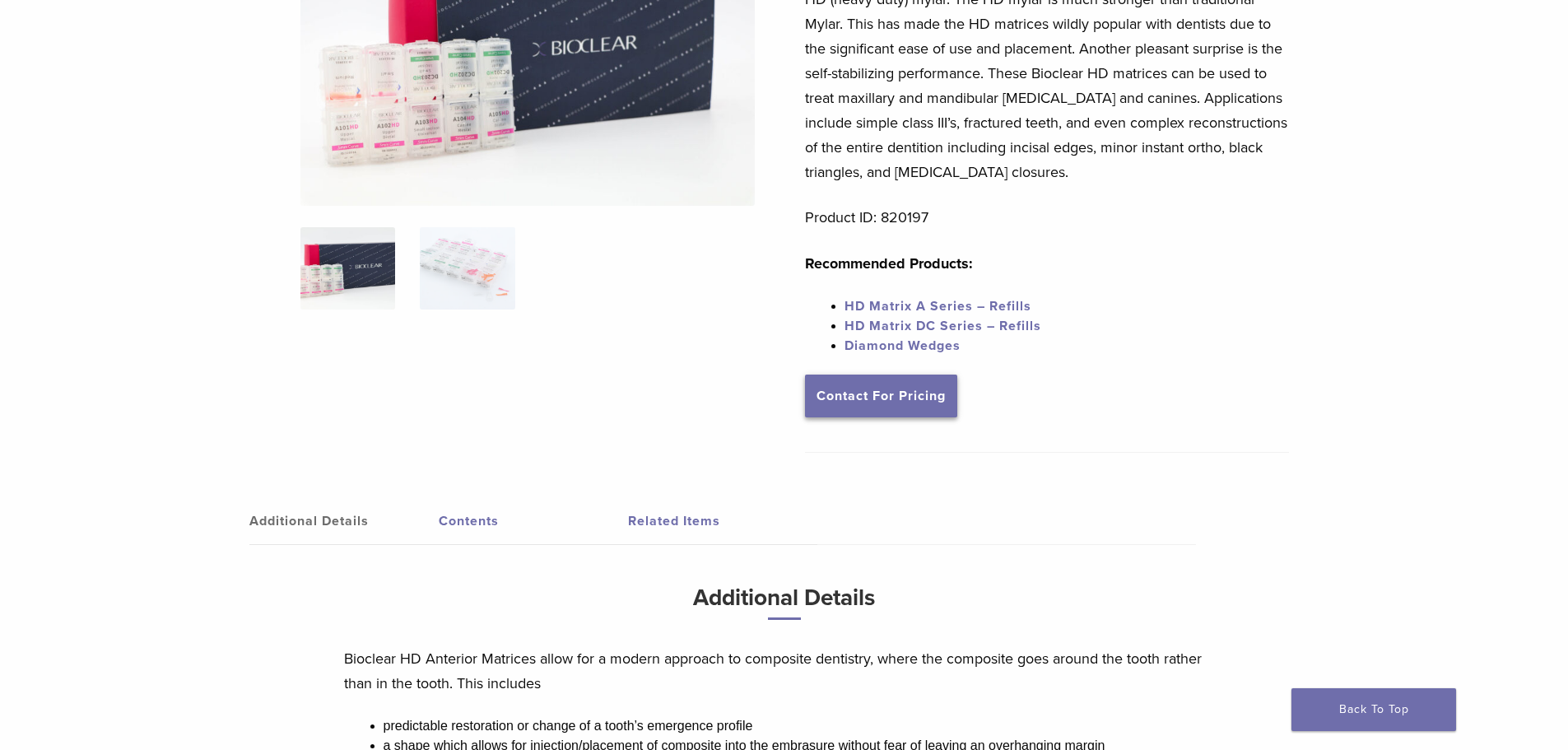
click at [889, 404] on link "Contact For Pricing" at bounding box center [880, 396] width 152 height 42
